Goal: Information Seeking & Learning: Learn about a topic

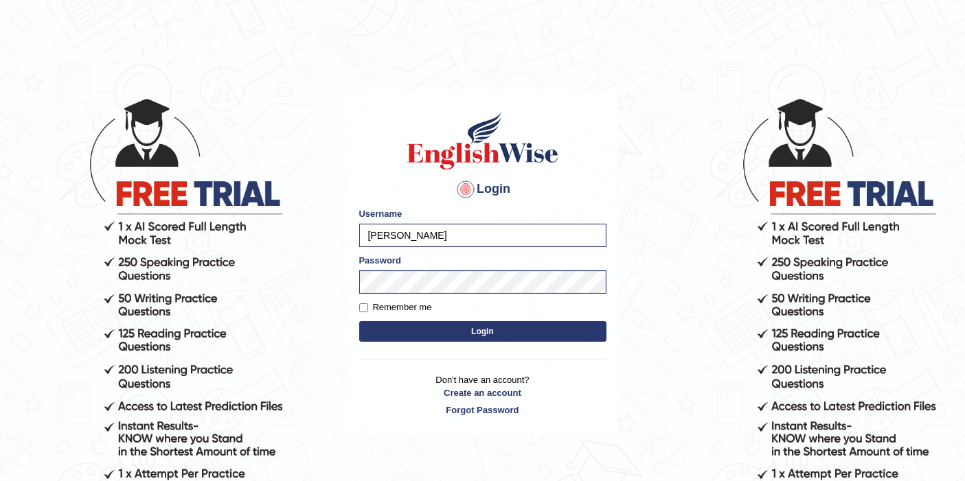
click at [406, 326] on button "Login" at bounding box center [482, 331] width 247 height 21
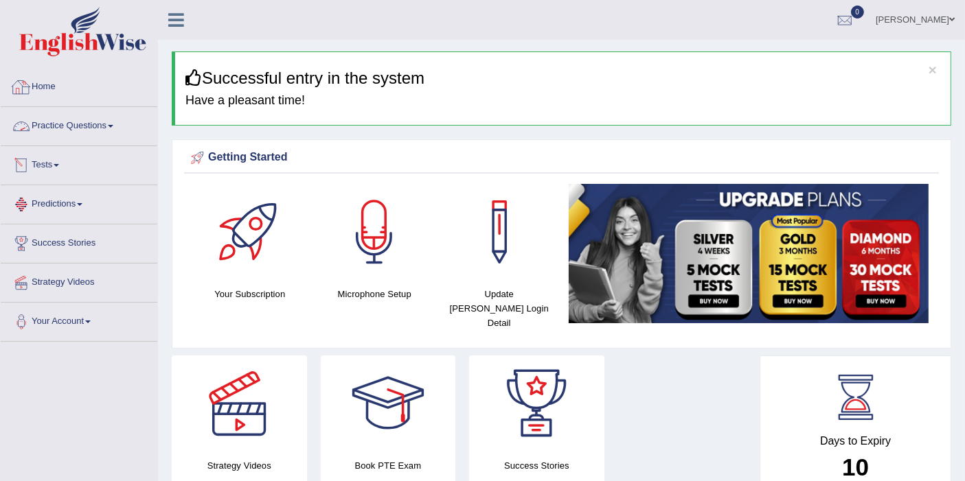
click at [56, 117] on link "Practice Questions" at bounding box center [79, 124] width 157 height 34
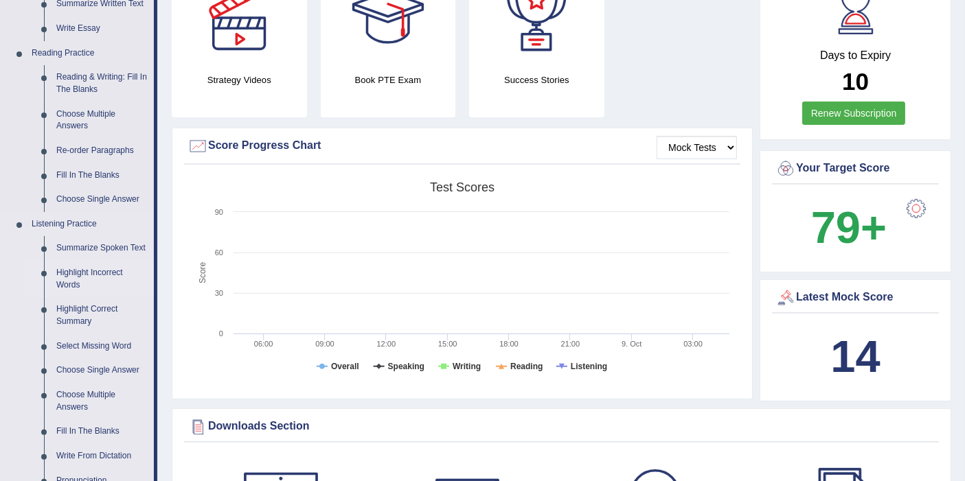
scroll to position [305, 0]
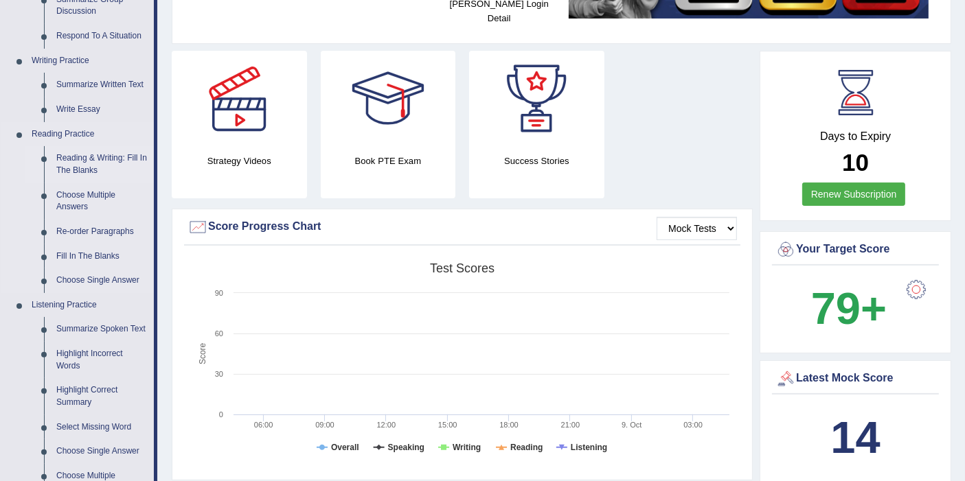
click at [80, 163] on link "Reading & Writing: Fill In The Blanks" at bounding box center [102, 164] width 104 height 36
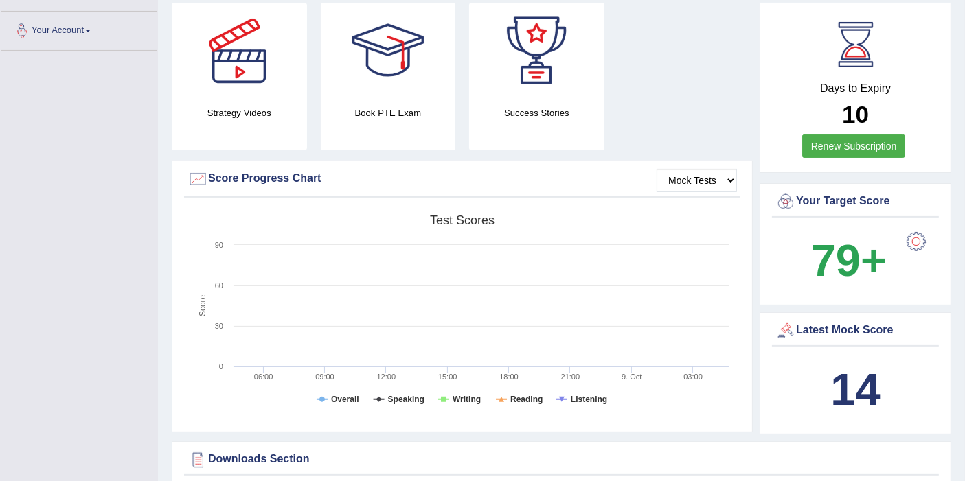
scroll to position [411, 0]
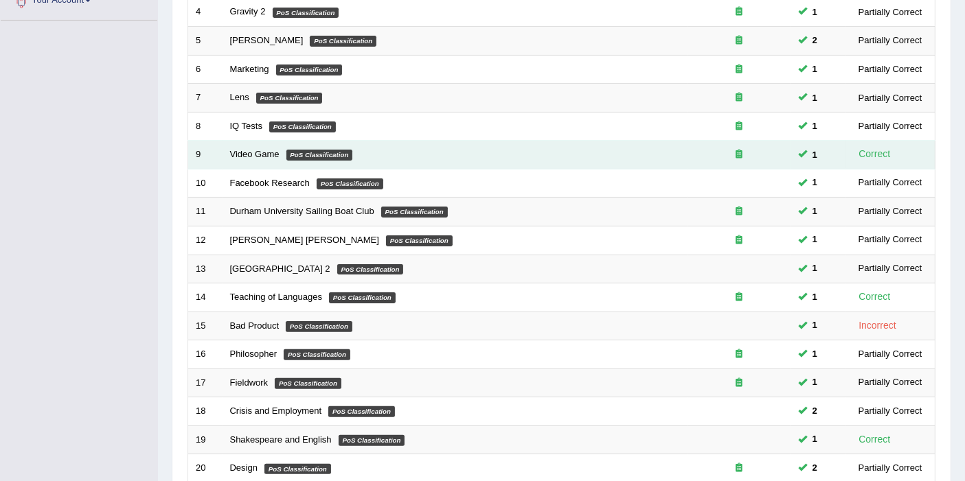
scroll to position [422, 0]
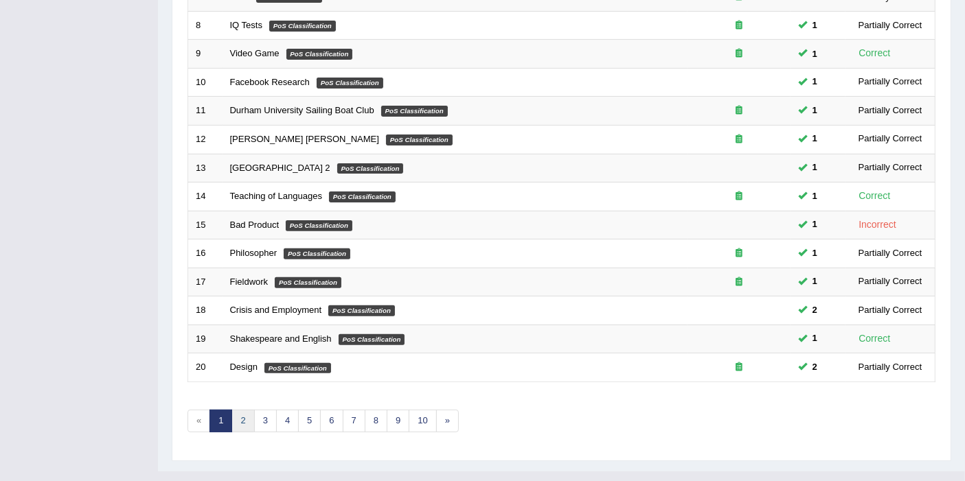
click at [242, 410] on link "2" at bounding box center [242, 421] width 23 height 23
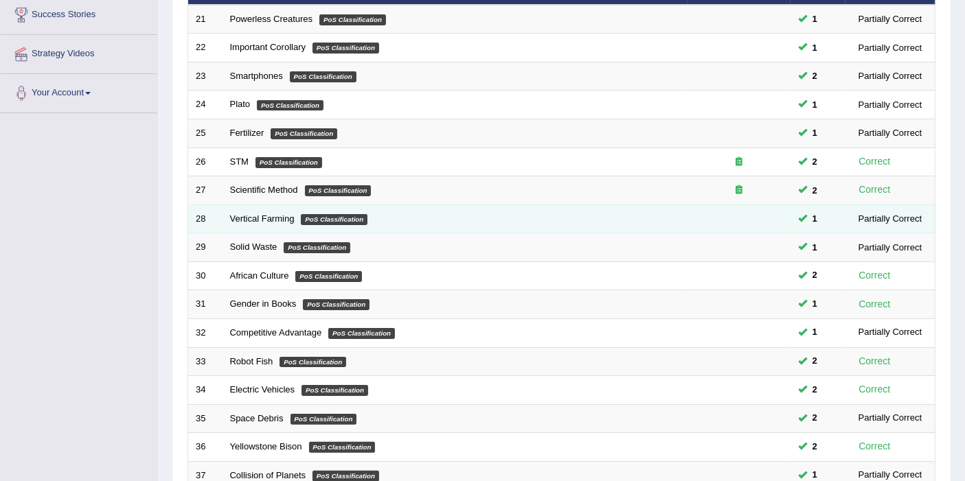
scroll to position [422, 0]
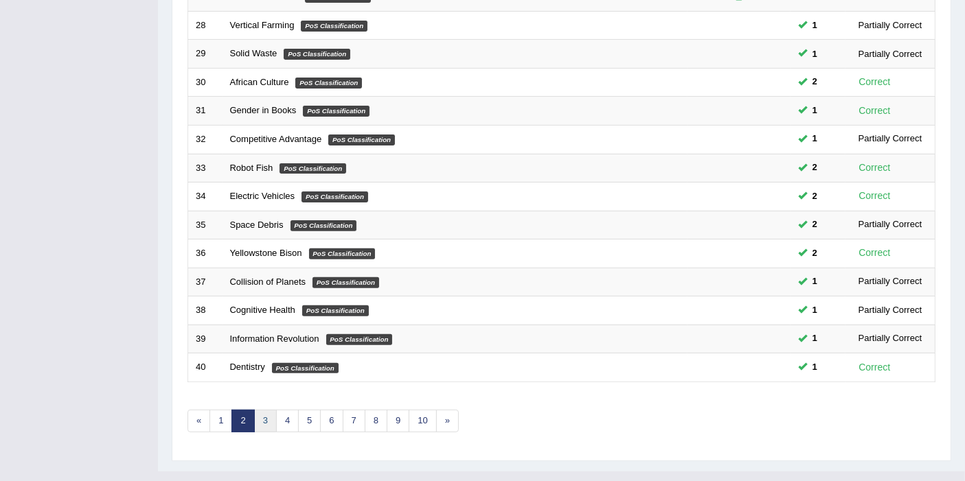
click at [264, 410] on link "3" at bounding box center [265, 421] width 23 height 23
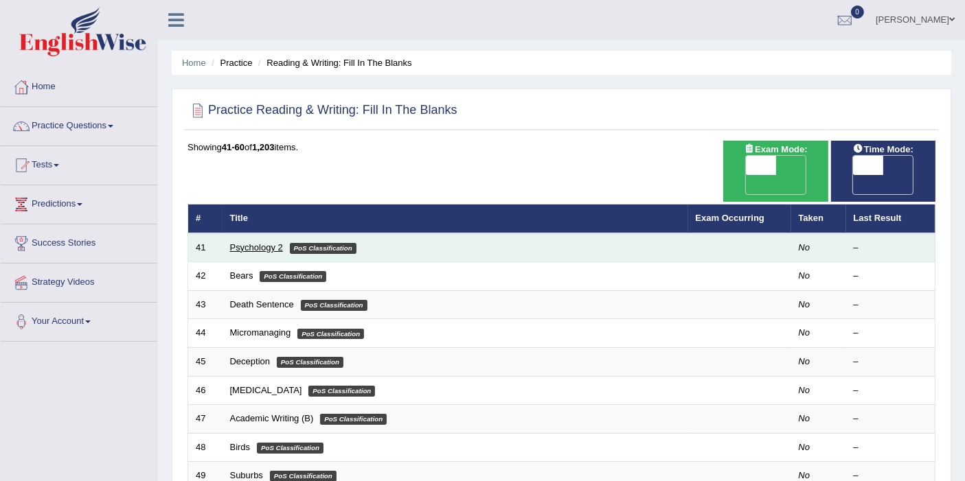
click at [258, 242] on link "Psychology 2" at bounding box center [256, 247] width 53 height 10
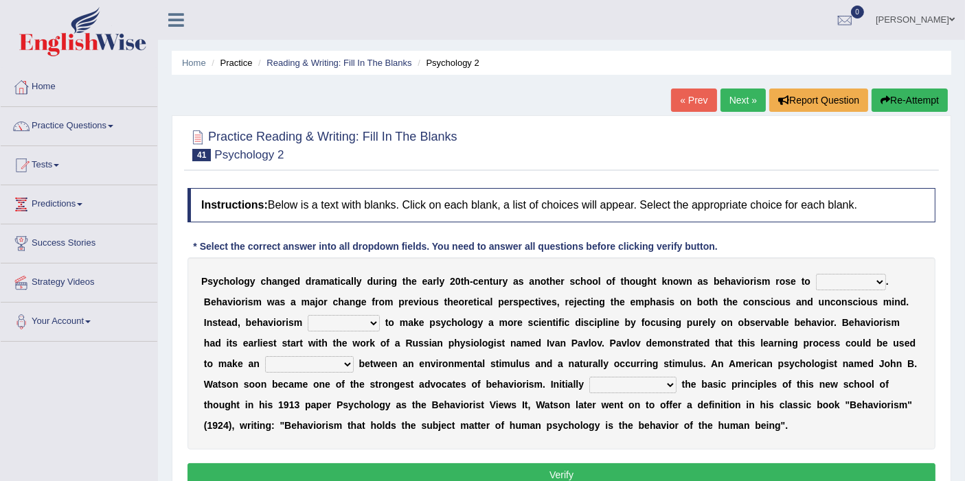
scroll to position [76, 0]
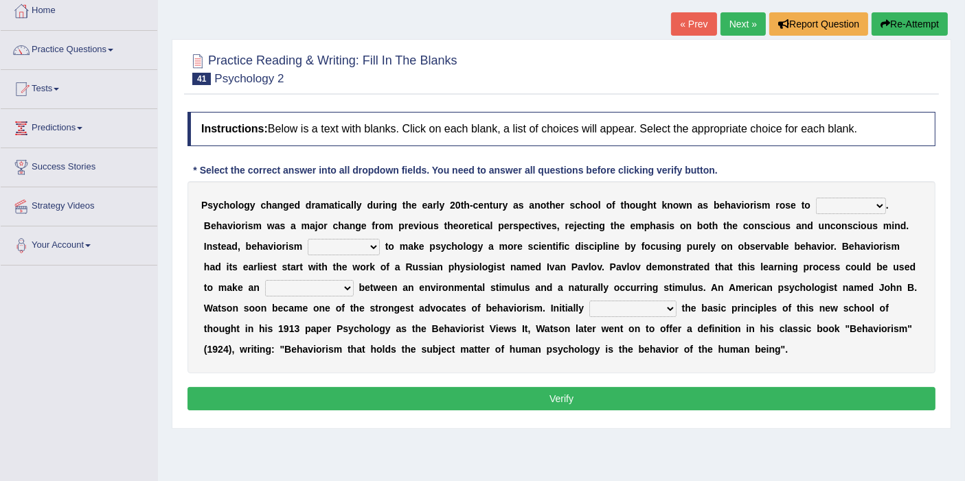
click at [829, 208] on select "dominance temptation challenge temper" at bounding box center [851, 206] width 70 height 16
select select "challenge"
click at [816, 198] on select "dominance temptation challenge temper" at bounding box center [851, 206] width 70 height 16
click at [834, 203] on select "dominance temptation challenge temper" at bounding box center [851, 206] width 70 height 16
click at [836, 203] on select "dominance temptation challenge temper" at bounding box center [851, 206] width 70 height 16
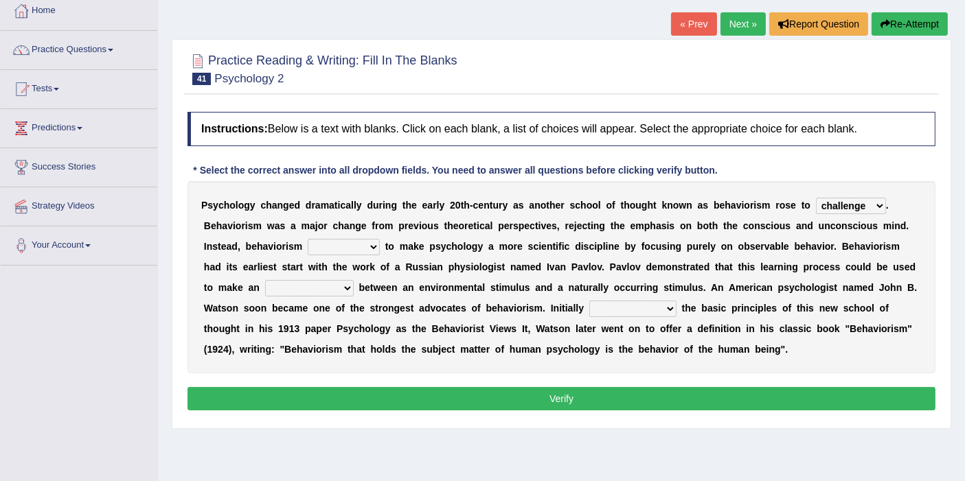
click at [846, 198] on select "dominance temptation challenge temper" at bounding box center [851, 206] width 70 height 16
click at [850, 205] on select "dominance temptation challenge temper" at bounding box center [851, 206] width 70 height 16
click at [339, 245] on select "reproached reproved strove rewove" at bounding box center [344, 247] width 72 height 16
select select "strove"
click at [308, 239] on select "reproached reproved strove rewove" at bounding box center [344, 247] width 72 height 16
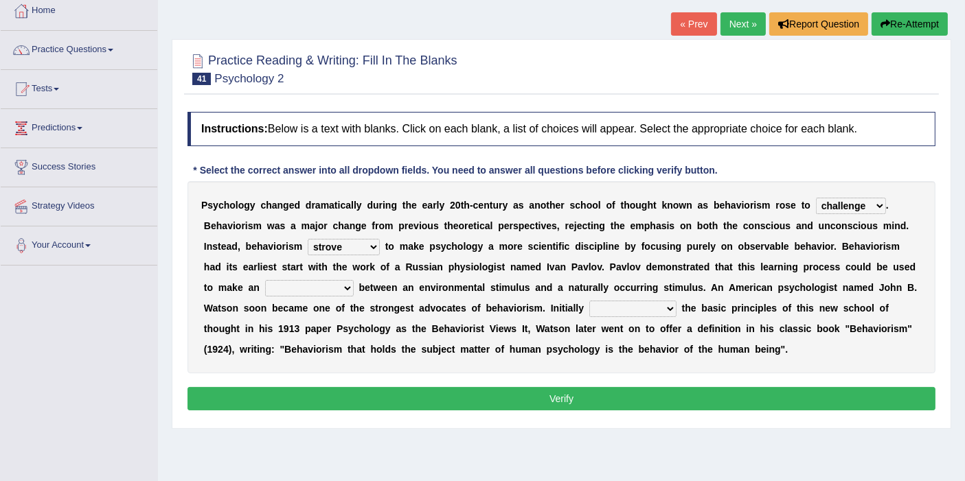
click at [302, 287] on select "acclimatization association union combination" at bounding box center [309, 288] width 89 height 16
select select "combination"
click at [265, 280] on select "acclimatization association union combination" at bounding box center [309, 288] width 89 height 16
click at [635, 311] on select "questioning foreshortening unburdening outlining" at bounding box center [632, 309] width 87 height 16
select select "unburdening"
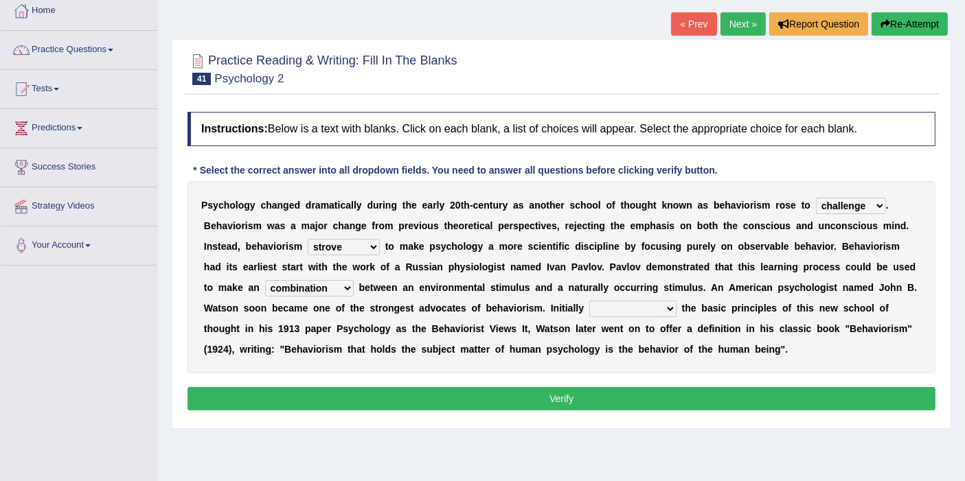
click at [589, 301] on select "questioning foreshortening unburdening outlining" at bounding box center [632, 309] width 87 height 16
click at [648, 397] on button "Verify" at bounding box center [561, 398] width 748 height 23
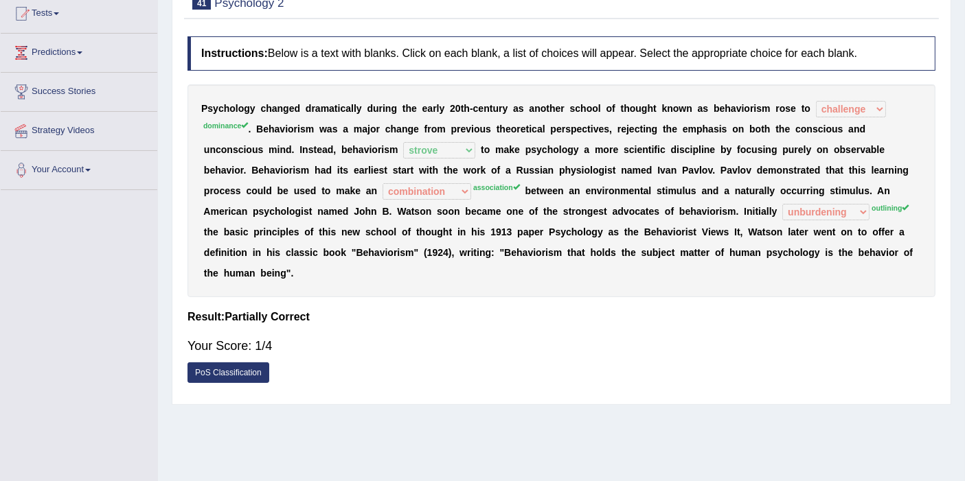
scroll to position [152, 0]
